Goal: Check status: Check status

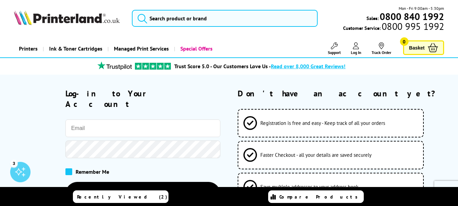
type input "[PERSON_NAME][EMAIL_ADDRESS][PERSON_NAME][DOMAIN_NAME]"
click at [70, 168] on span at bounding box center [68, 171] width 7 height 7
click at [67, 169] on input "checkbox" at bounding box center [67, 169] width 0 height 0
click at [70, 168] on span at bounding box center [68, 171] width 7 height 7
click at [67, 169] on input "checkbox" at bounding box center [67, 169] width 0 height 0
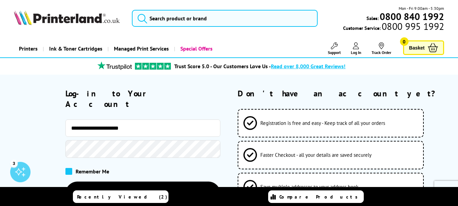
click at [70, 168] on span at bounding box center [68, 171] width 7 height 7
click at [67, 169] on input "checkbox" at bounding box center [67, 169] width 0 height 0
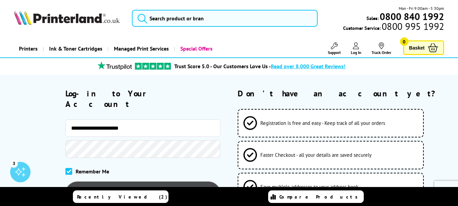
click at [140, 182] on button "Log-in to your account" at bounding box center [142, 194] width 155 height 25
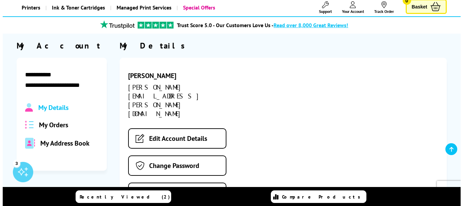
scroll to position [71, 0]
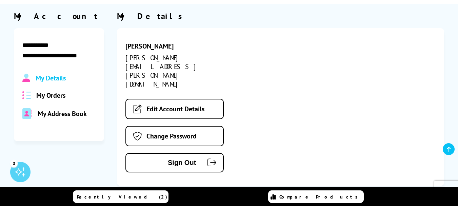
click at [20, 171] on div "3" at bounding box center [20, 172] width 20 height 20
click at [20, 171] on div at bounding box center [20, 172] width 20 height 20
click at [54, 96] on span "My Orders" at bounding box center [50, 95] width 29 height 9
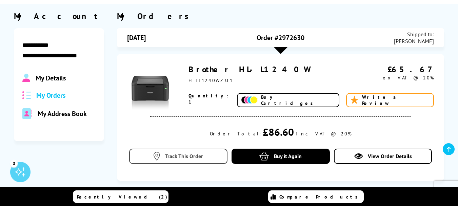
click at [160, 155] on icon at bounding box center [157, 156] width 6 height 8
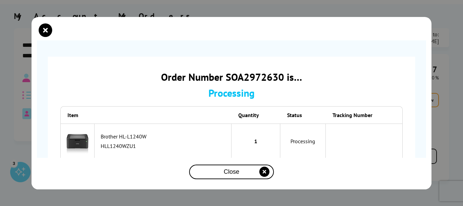
click at [424, 109] on div "Order Number SOA2972630 is… Processing Item Quantity Status Tracking Number" at bounding box center [232, 103] width 400 height 172
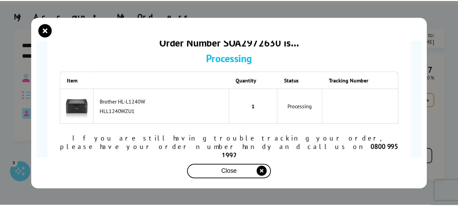
scroll to position [0, 0]
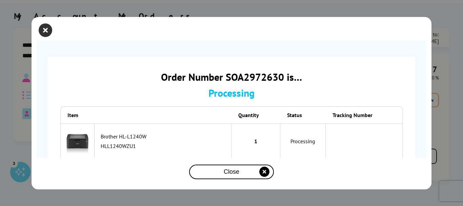
click at [46, 27] on icon "close modal" at bounding box center [46, 30] width 14 height 14
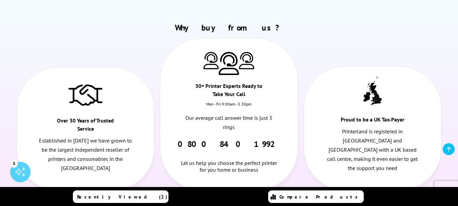
scroll to position [264, 0]
